Goal: Task Accomplishment & Management: Manage account settings

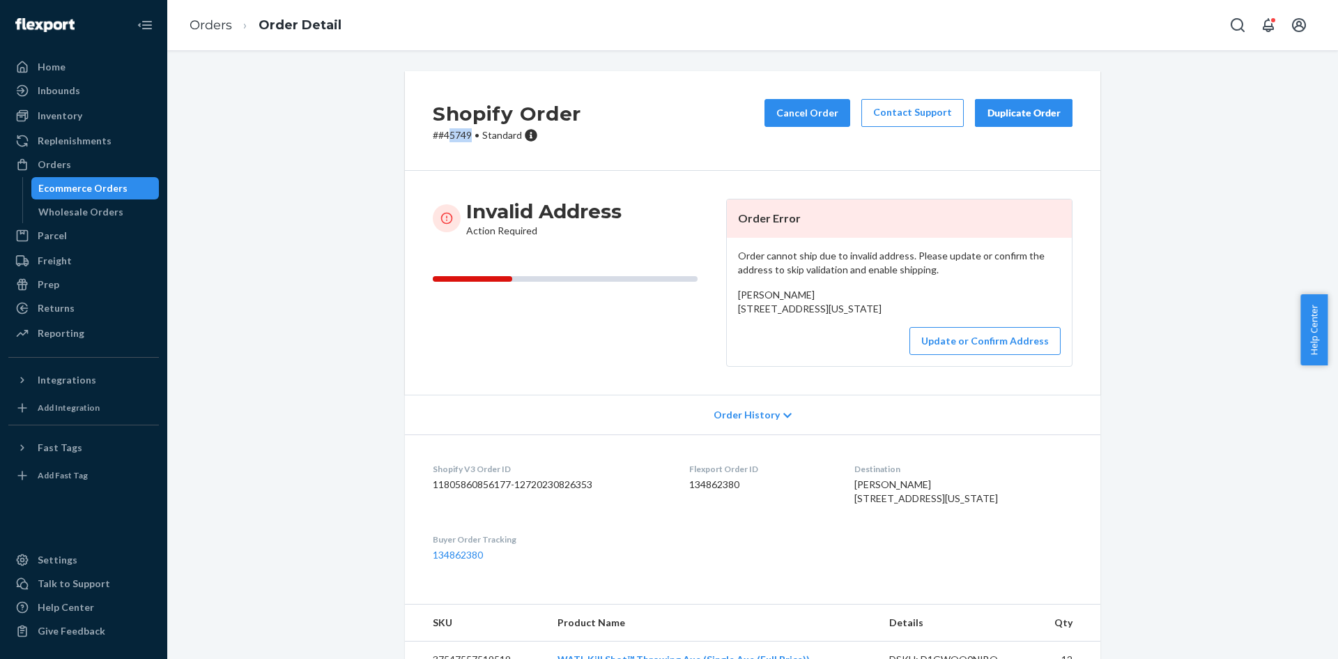
drag, startPoint x: 467, startPoint y: 133, endPoint x: 444, endPoint y: 142, distance: 24.7
click at [444, 142] on div "Shopify Order # #45749 • Standard Cancel Order Contact Support Duplicate Order" at bounding box center [753, 121] width 696 height 100
click at [444, 139] on p "# #45749 • Standard" at bounding box center [507, 135] width 148 height 14
drag, startPoint x: 442, startPoint y: 134, endPoint x: 451, endPoint y: 134, distance: 9.1
click at [451, 134] on p "# #45749 • Standard" at bounding box center [507, 135] width 148 height 14
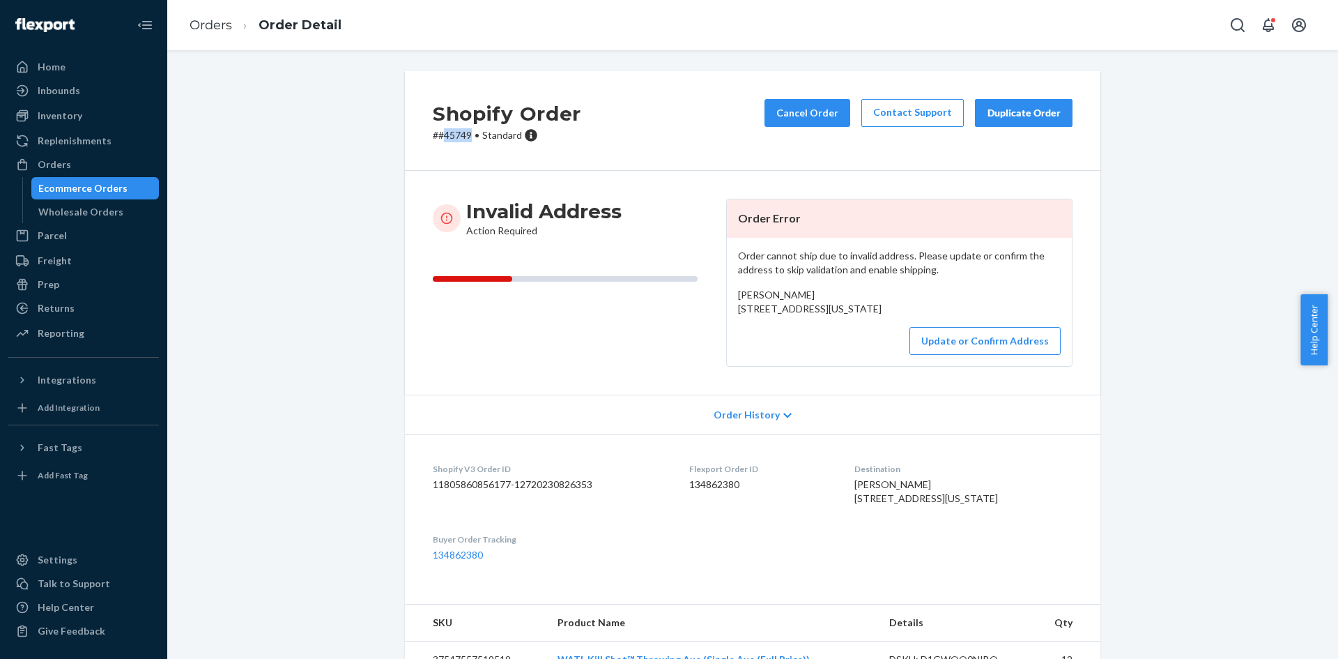
drag, startPoint x: 438, startPoint y: 134, endPoint x: 471, endPoint y: 137, distance: 33.6
click at [471, 137] on p "# #45749 • Standard" at bounding box center [507, 135] width 148 height 14
copy p "45749"
click at [991, 355] on button "Update or Confirm Address" at bounding box center [985, 341] width 151 height 28
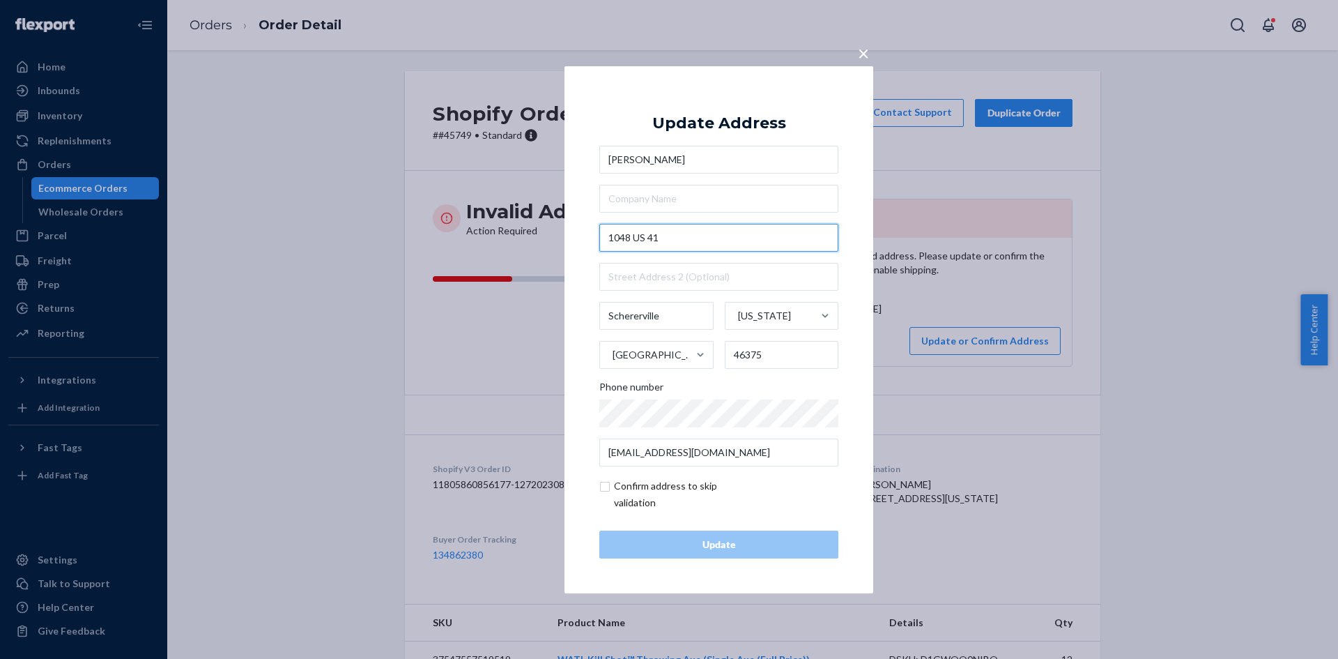
click at [680, 224] on input "1048 US 41" at bounding box center [719, 238] width 239 height 28
click at [678, 240] on input "1048 US 41" at bounding box center [719, 238] width 239 height 28
click at [677, 226] on input "1048 US 41" at bounding box center [719, 238] width 239 height 28
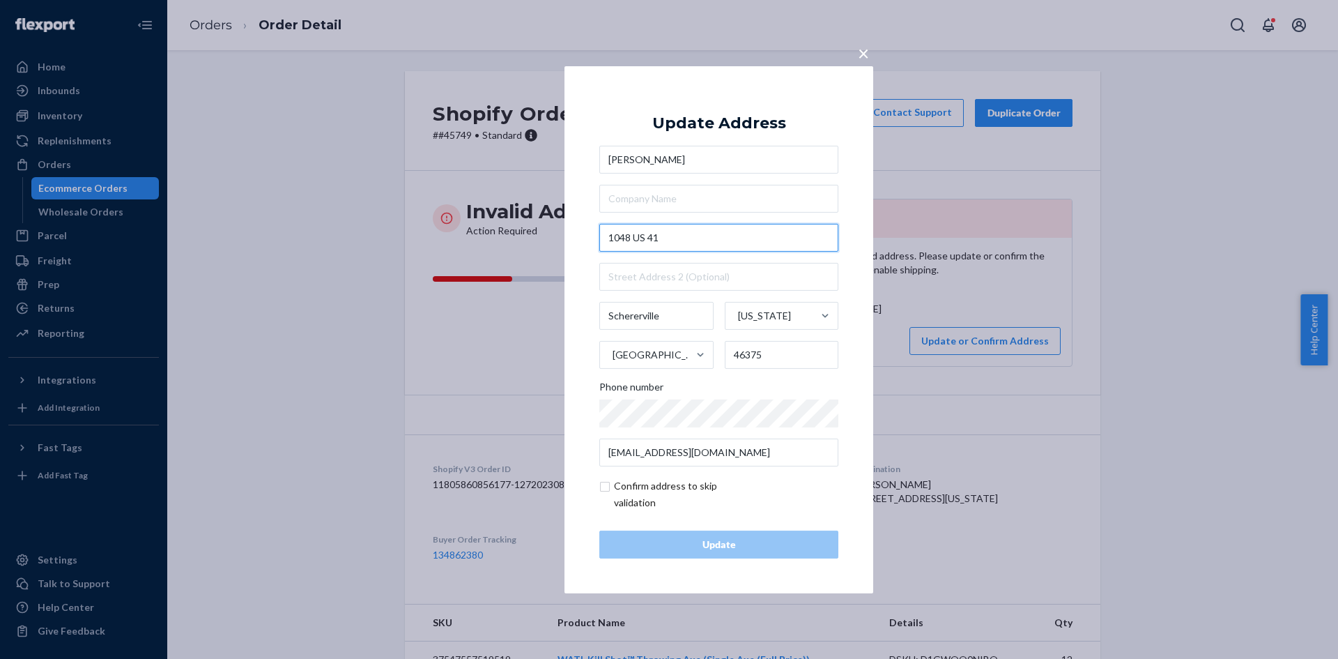
click at [679, 235] on input "1048 US 41" at bounding box center [719, 238] width 239 height 28
paste input "Highwy"
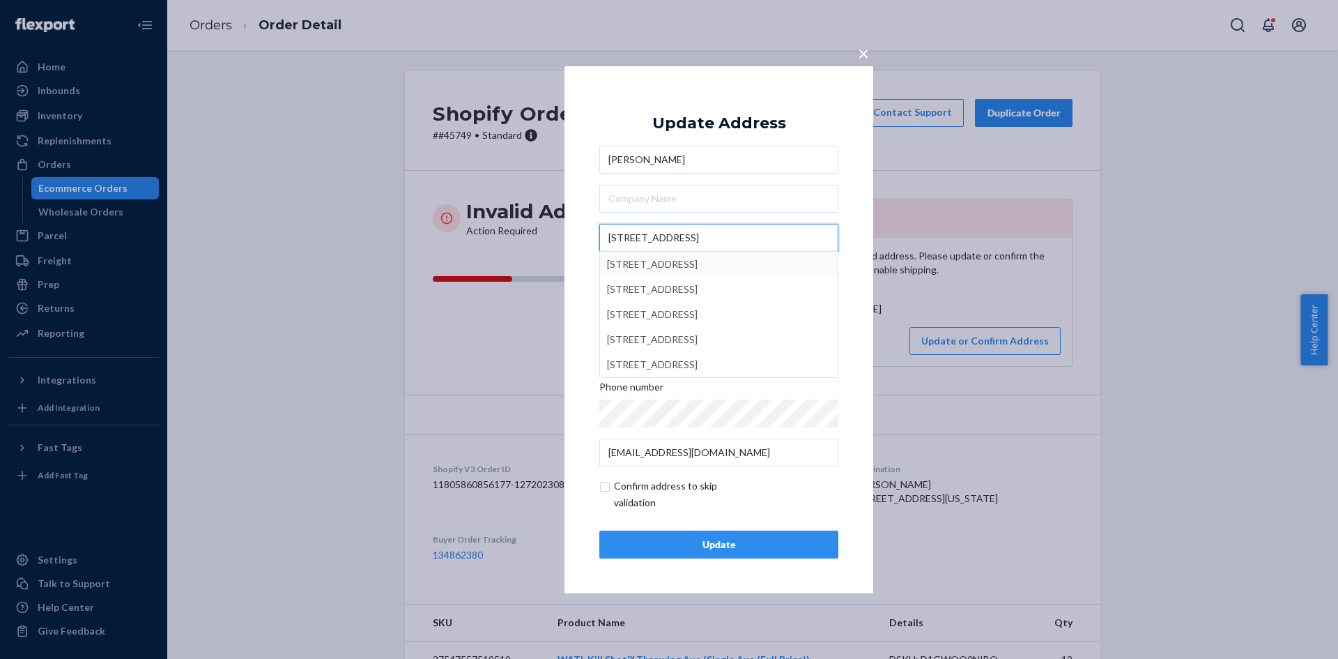
click at [712, 234] on input "[STREET_ADDRESS]" at bounding box center [719, 238] width 239 height 28
click at [716, 229] on input "[STREET_ADDRESS]" at bounding box center [719, 238] width 239 height 28
type input "[STREET_ADDRESS]"
click at [696, 197] on input "text" at bounding box center [719, 199] width 239 height 28
click at [703, 540] on div "Update" at bounding box center [718, 544] width 215 height 14
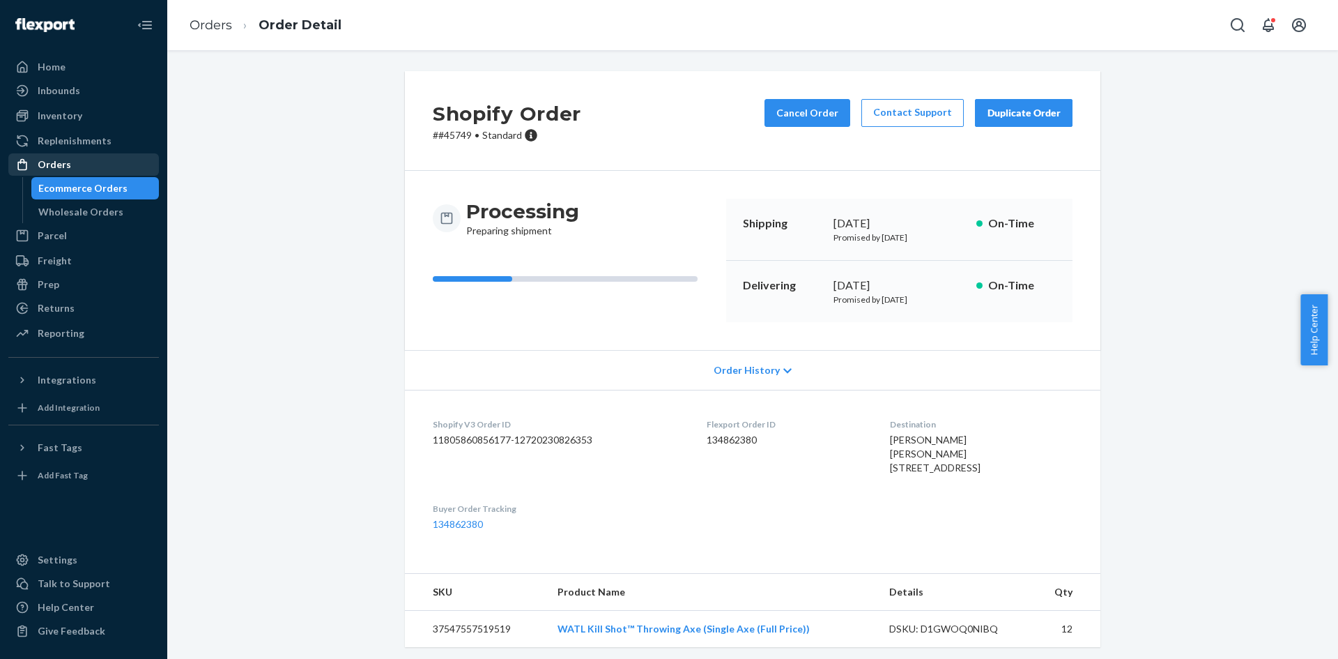
click at [82, 167] on div "Orders" at bounding box center [84, 165] width 148 height 20
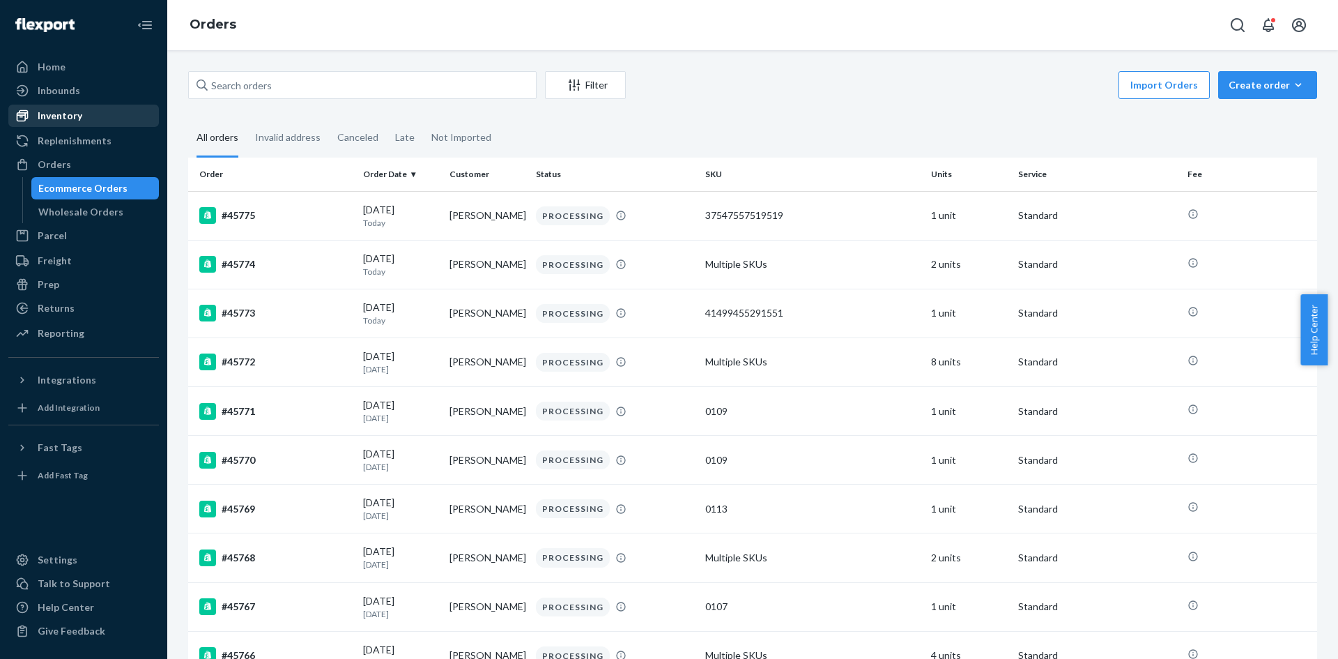
click at [87, 123] on div "Inventory" at bounding box center [84, 116] width 148 height 20
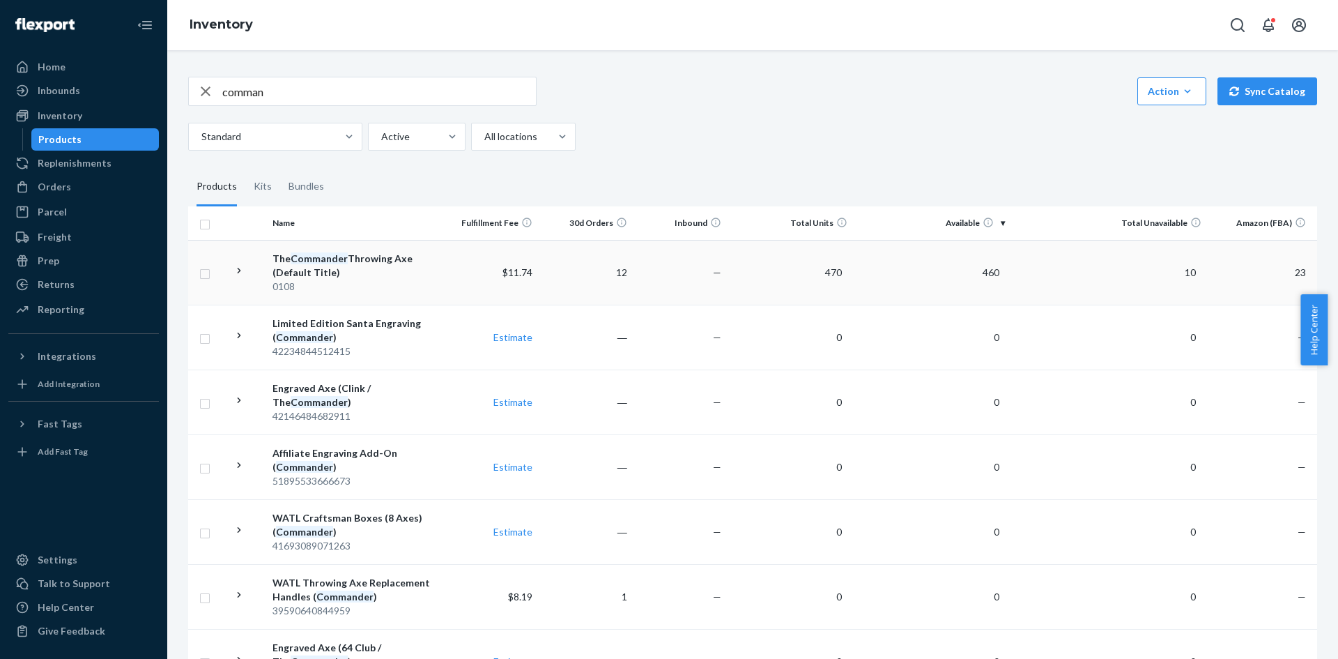
click at [230, 272] on td at bounding box center [246, 272] width 39 height 65
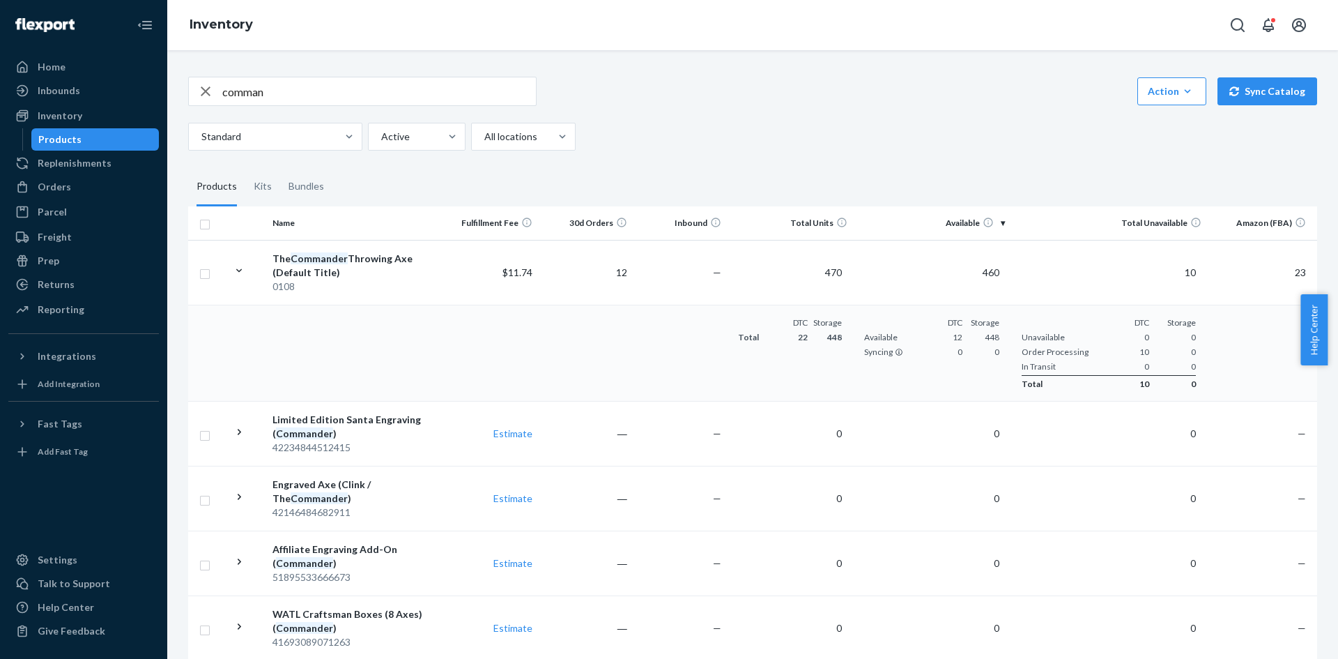
click at [303, 103] on input "comman" at bounding box center [379, 91] width 314 height 28
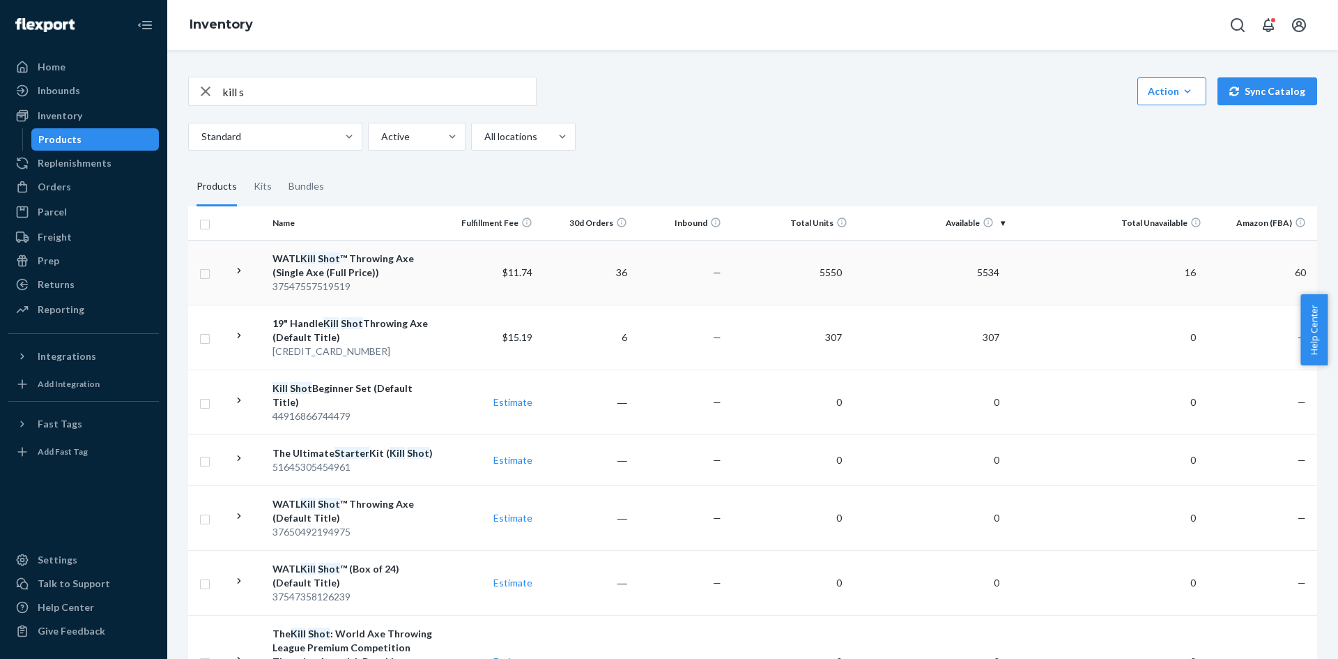
click at [250, 275] on td at bounding box center [246, 272] width 39 height 65
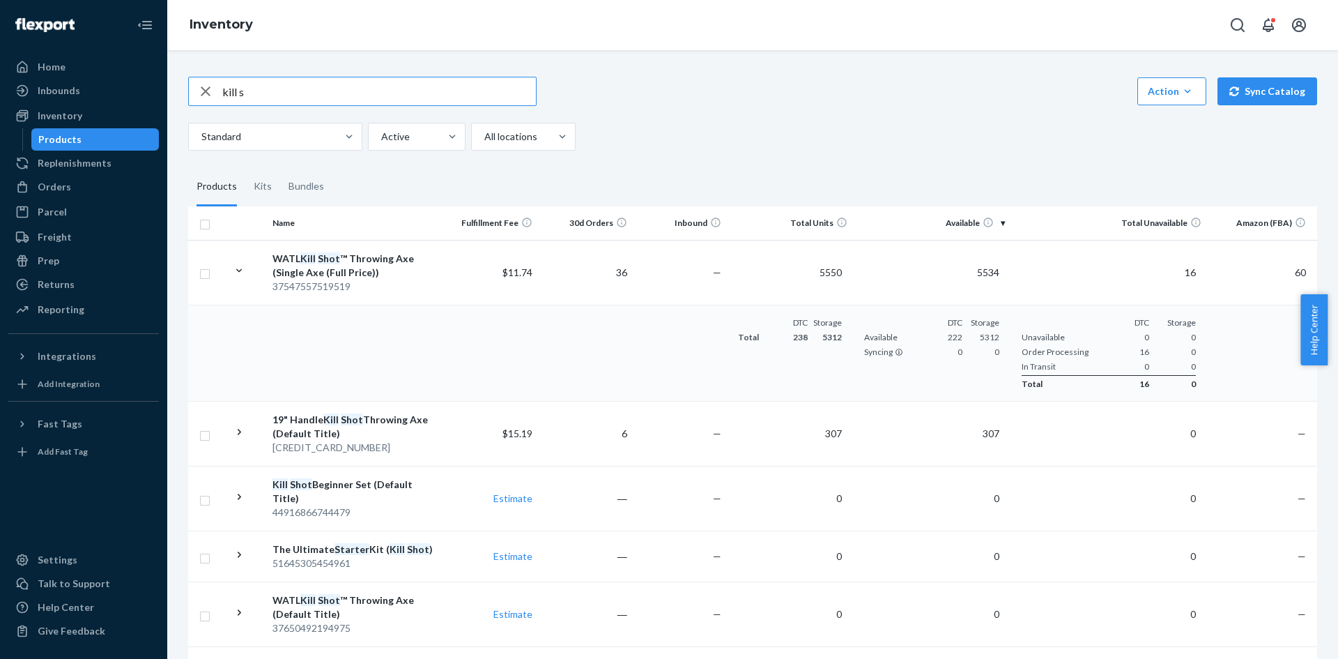
click at [333, 100] on input "kill s" at bounding box center [379, 91] width 314 height 28
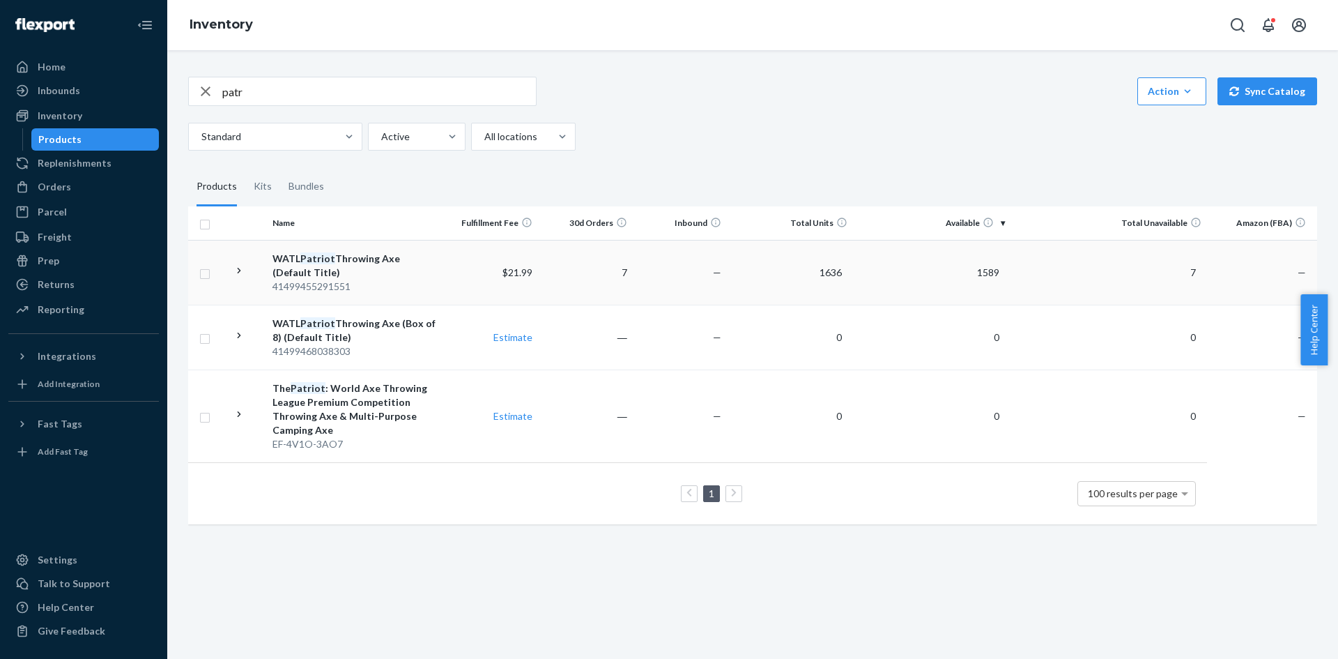
click at [243, 268] on icon at bounding box center [239, 270] width 13 height 13
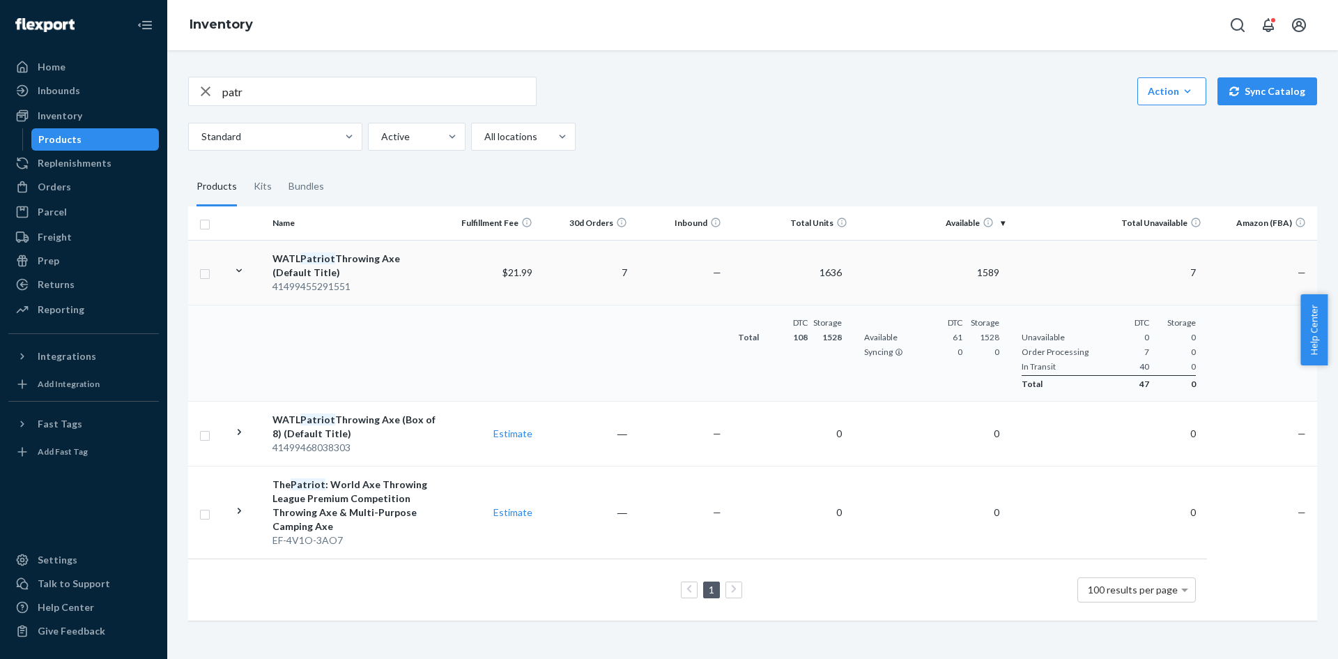
click at [277, 93] on input "patr" at bounding box center [379, 91] width 314 height 28
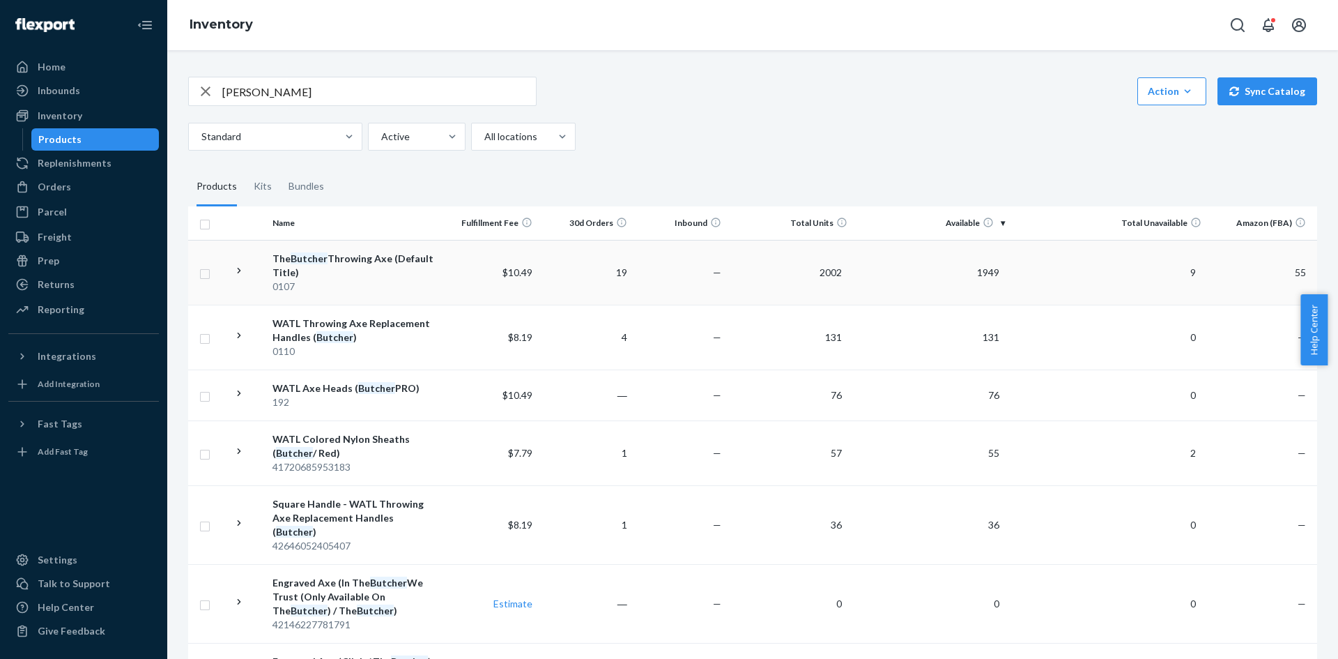
click at [252, 275] on td at bounding box center [246, 272] width 39 height 65
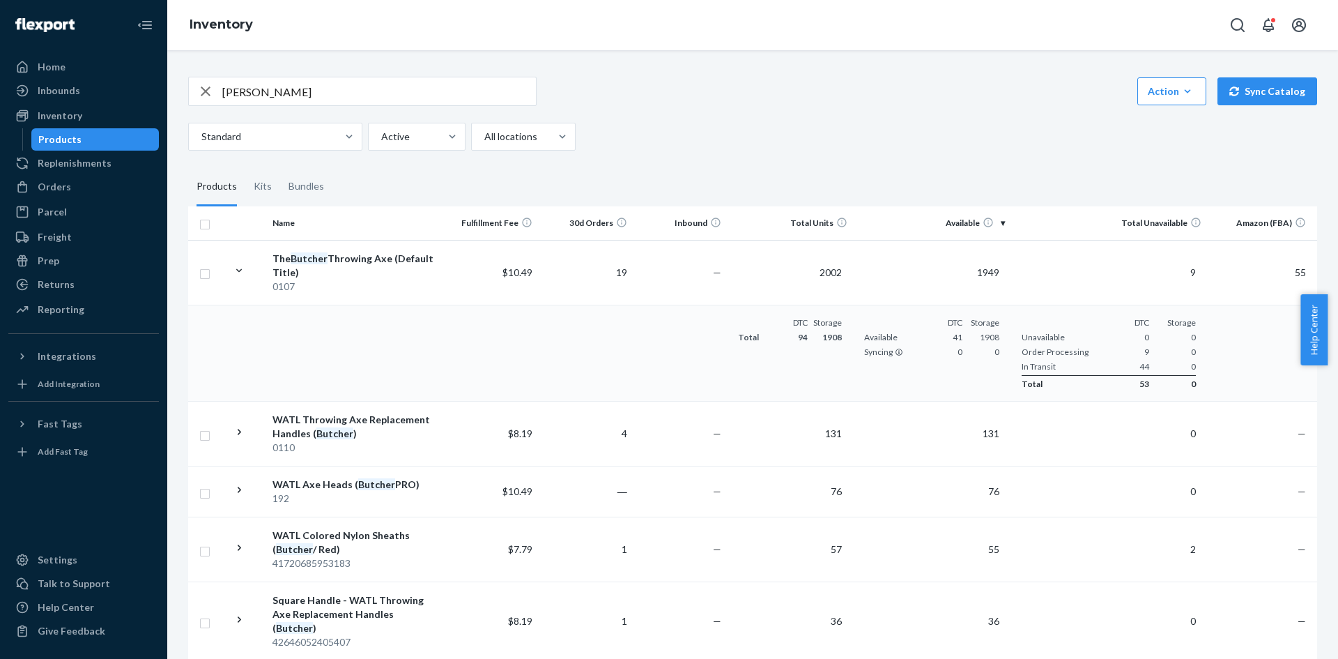
click at [273, 95] on input "[PERSON_NAME]" at bounding box center [379, 91] width 314 height 28
type input "valk"
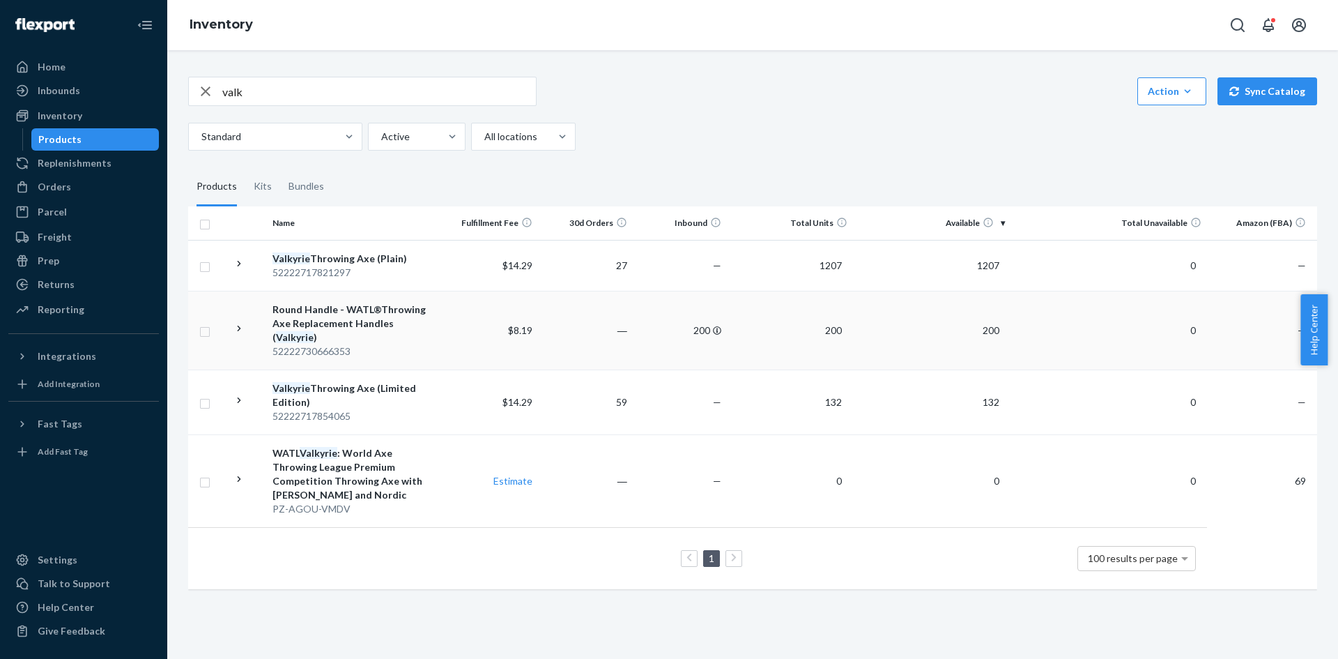
click at [243, 328] on div at bounding box center [239, 330] width 13 height 17
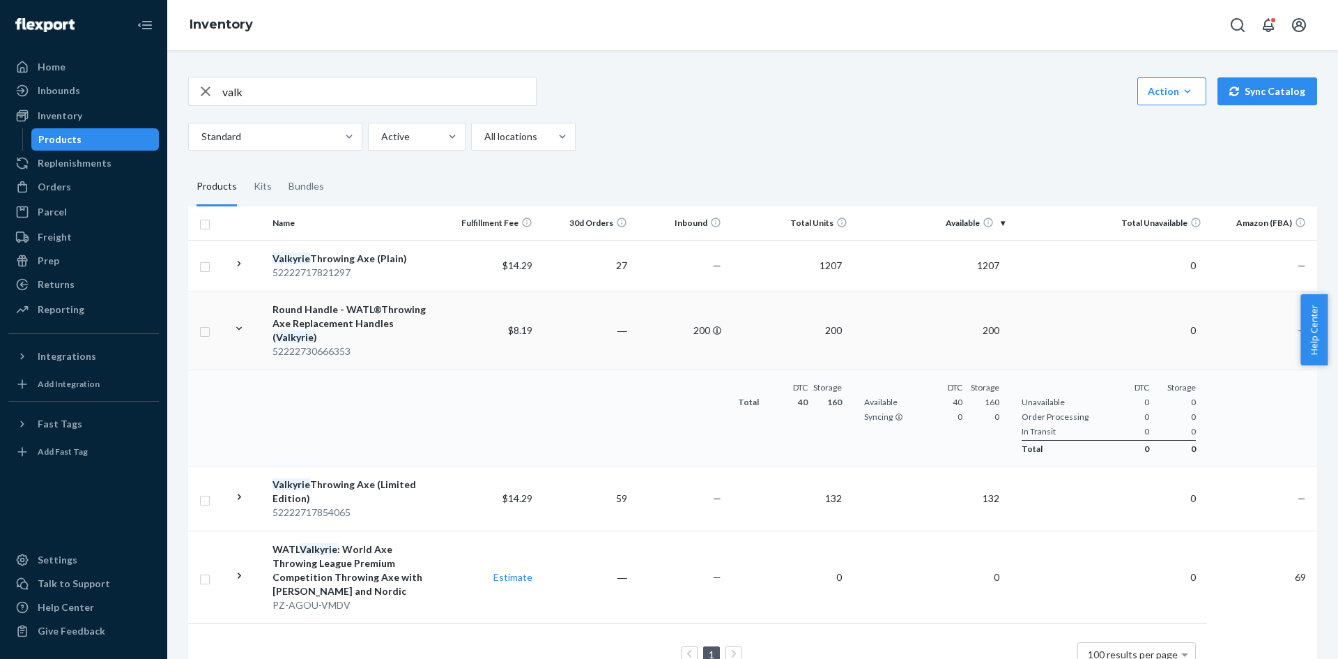
click at [364, 344] on div "52222730666353" at bounding box center [356, 351] width 166 height 14
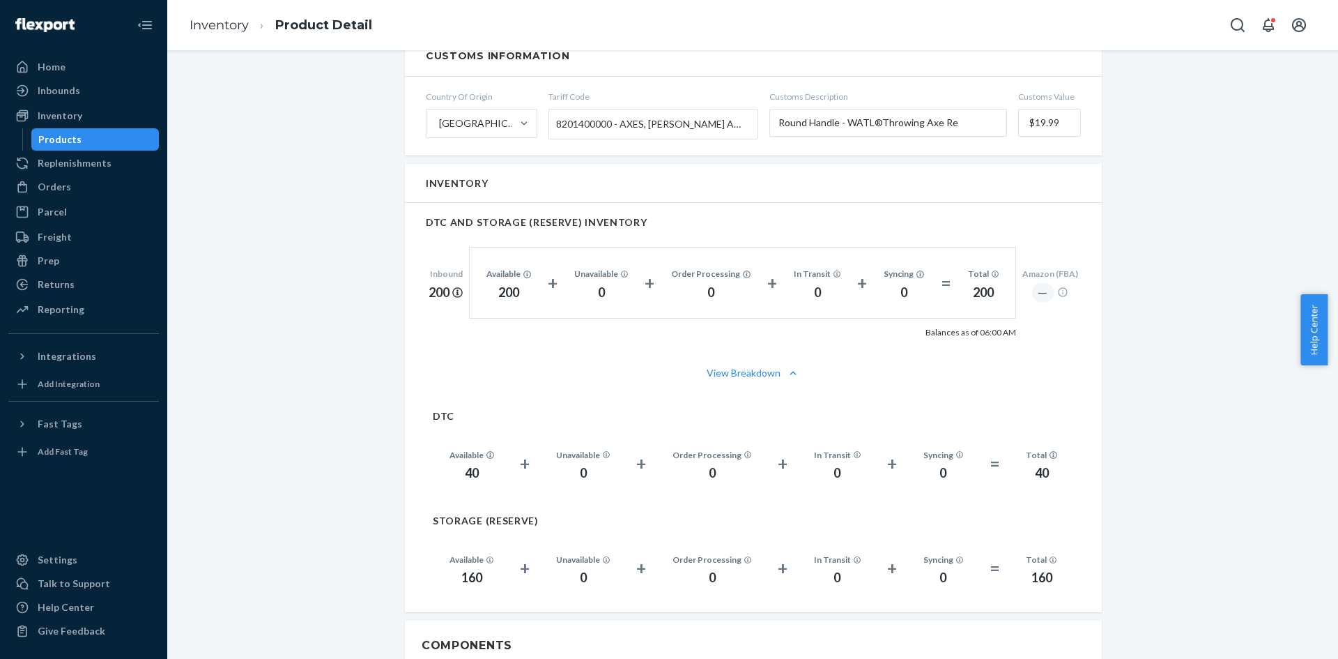
scroll to position [601, 0]
